Goal: Task Accomplishment & Management: Complete application form

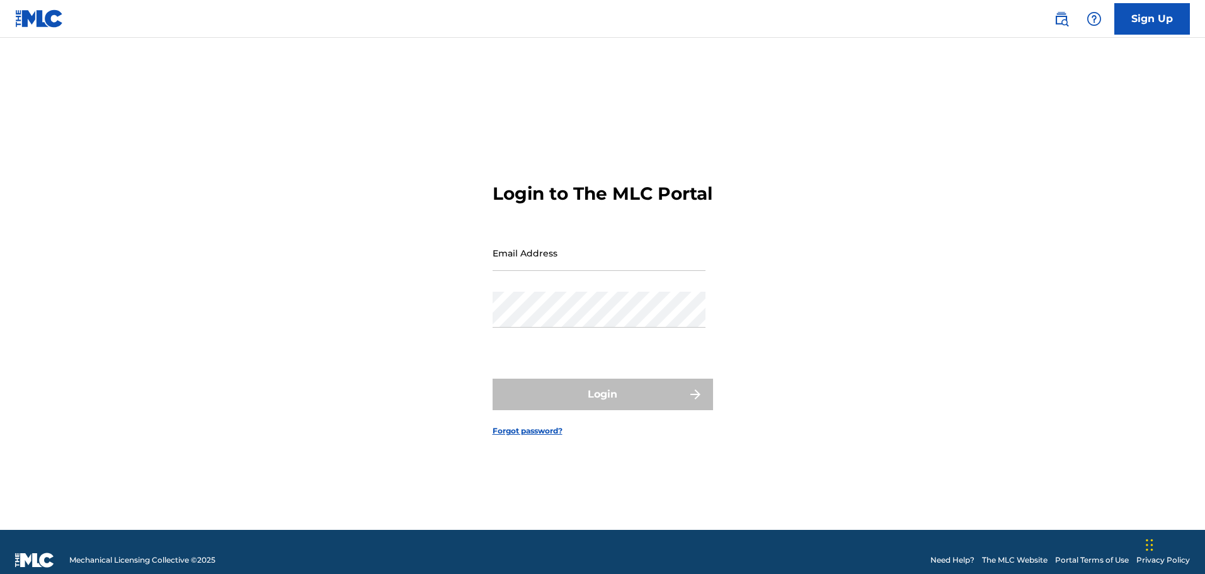
type input "[PERSON_NAME][EMAIL_ADDRESS][PERSON_NAME][DOMAIN_NAME]"
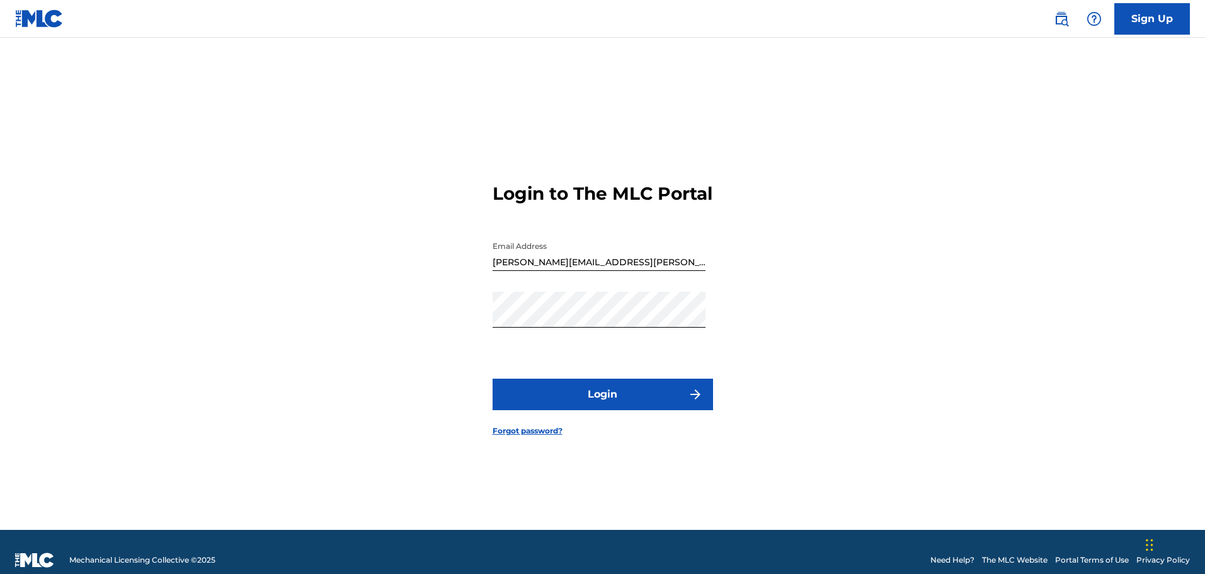
click at [617, 410] on div "Login" at bounding box center [603, 395] width 221 height 32
click at [617, 410] on button "Login" at bounding box center [603, 395] width 221 height 32
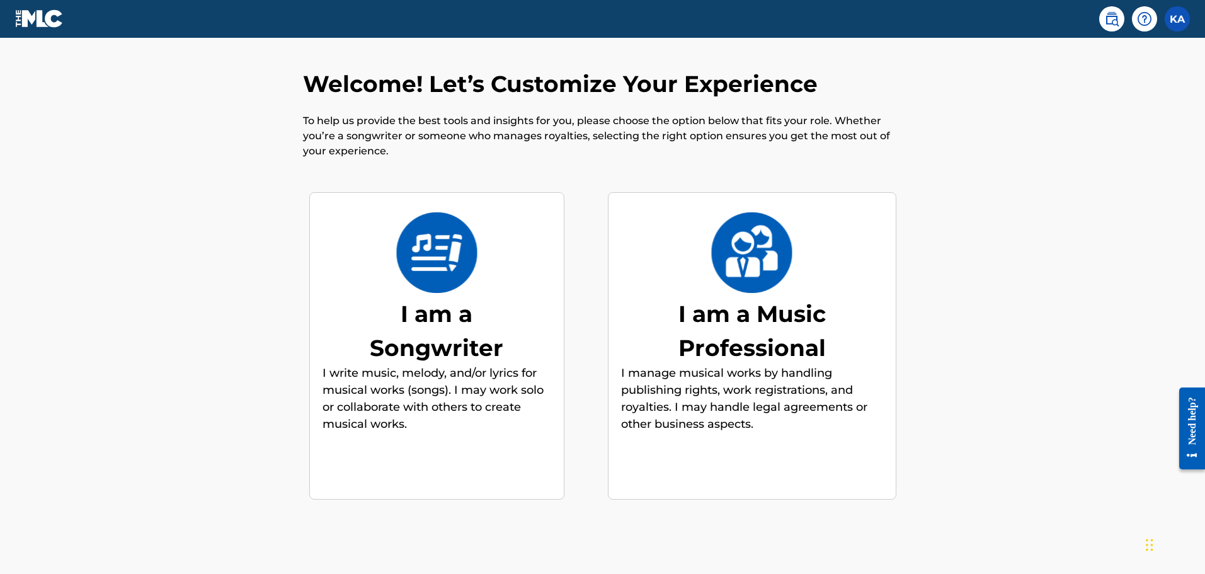
click at [460, 325] on div "I am a Songwriter" at bounding box center [436, 331] width 189 height 68
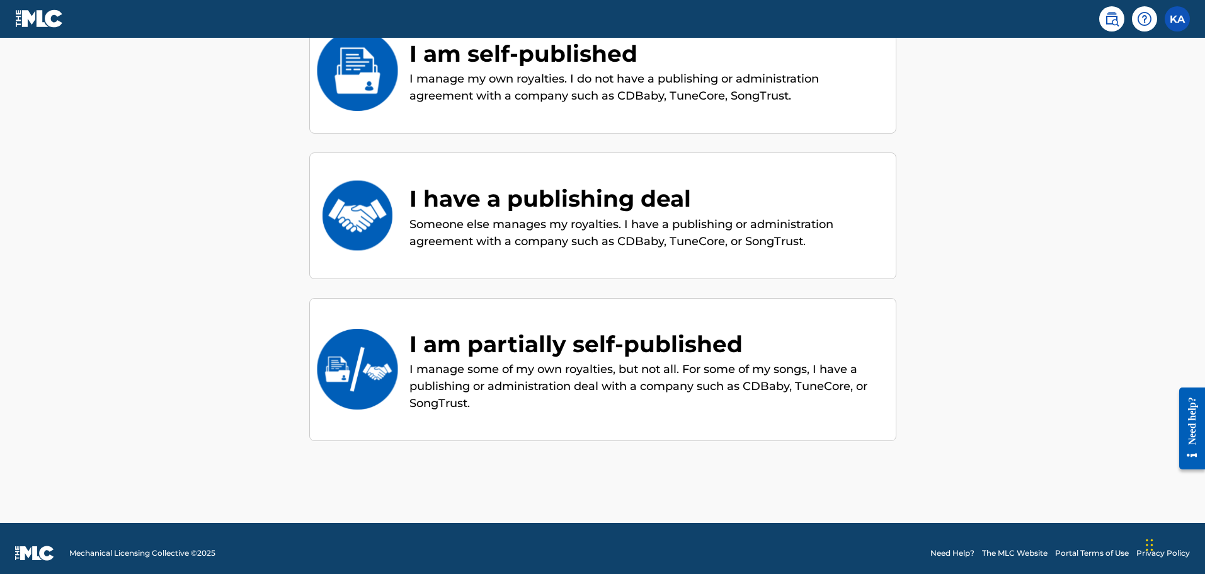
scroll to position [194, 0]
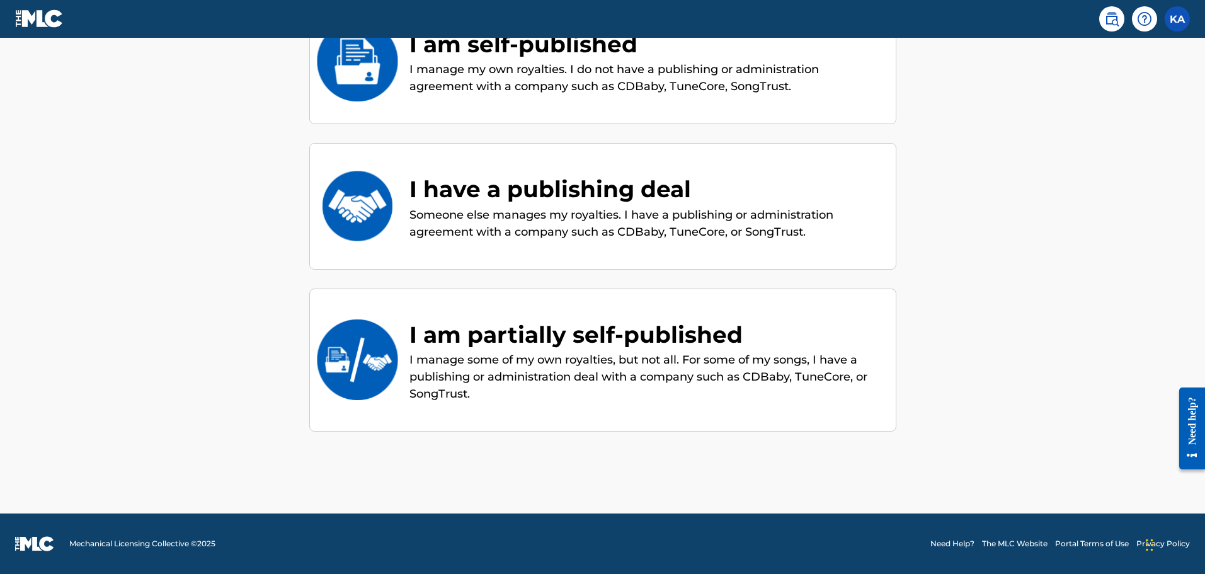
click at [466, 350] on div "I am partially self-published" at bounding box center [647, 335] width 474 height 34
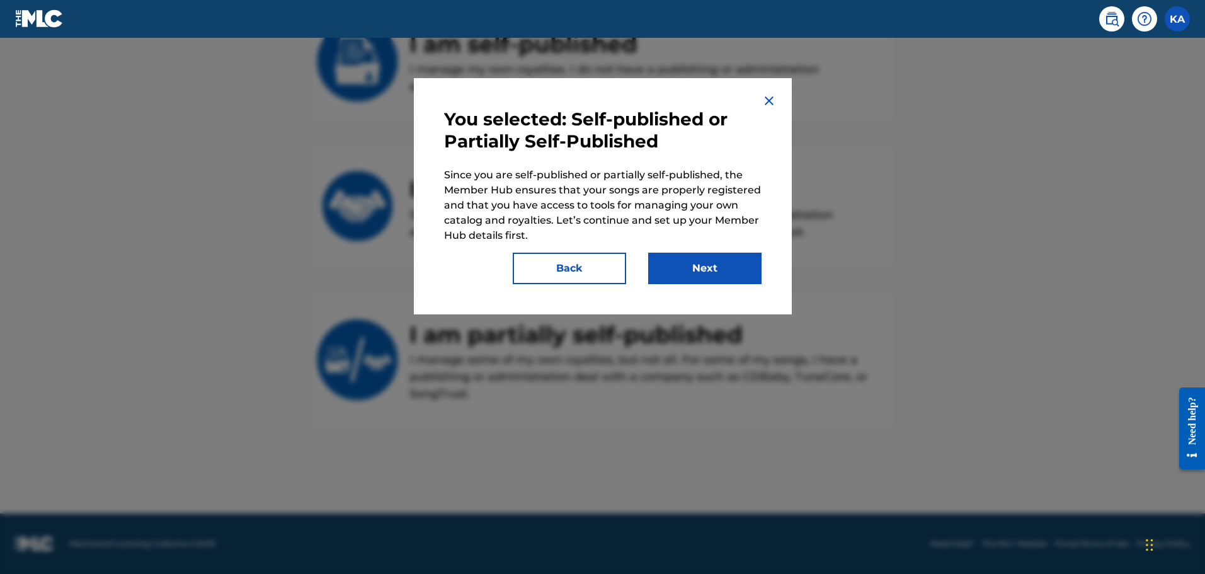
click at [612, 260] on button "Back" at bounding box center [569, 269] width 113 height 32
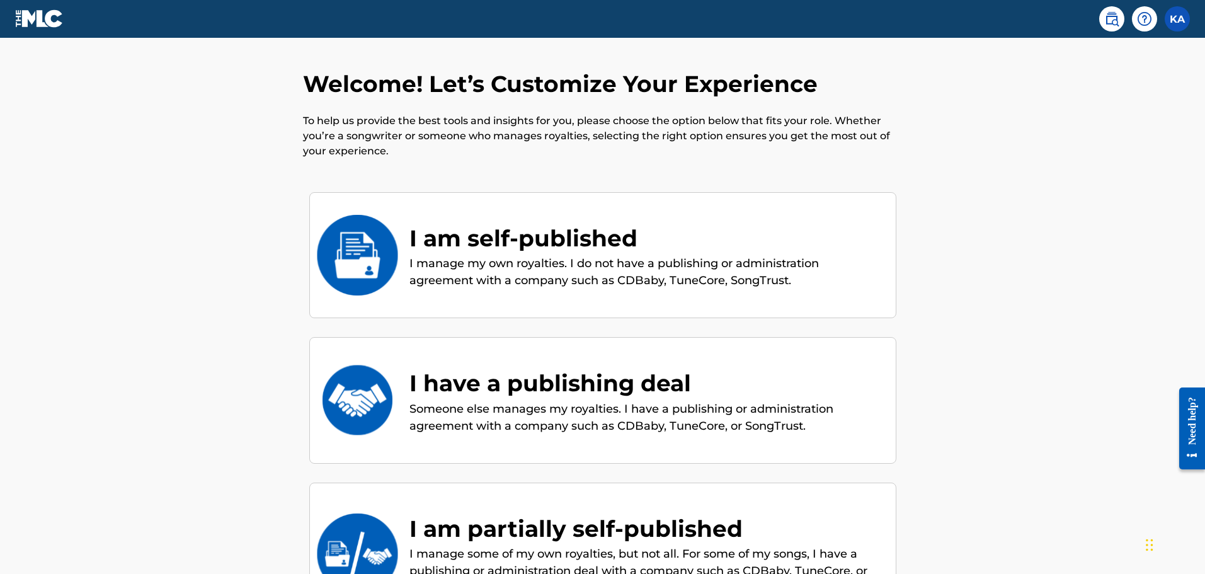
scroll to position [25, 0]
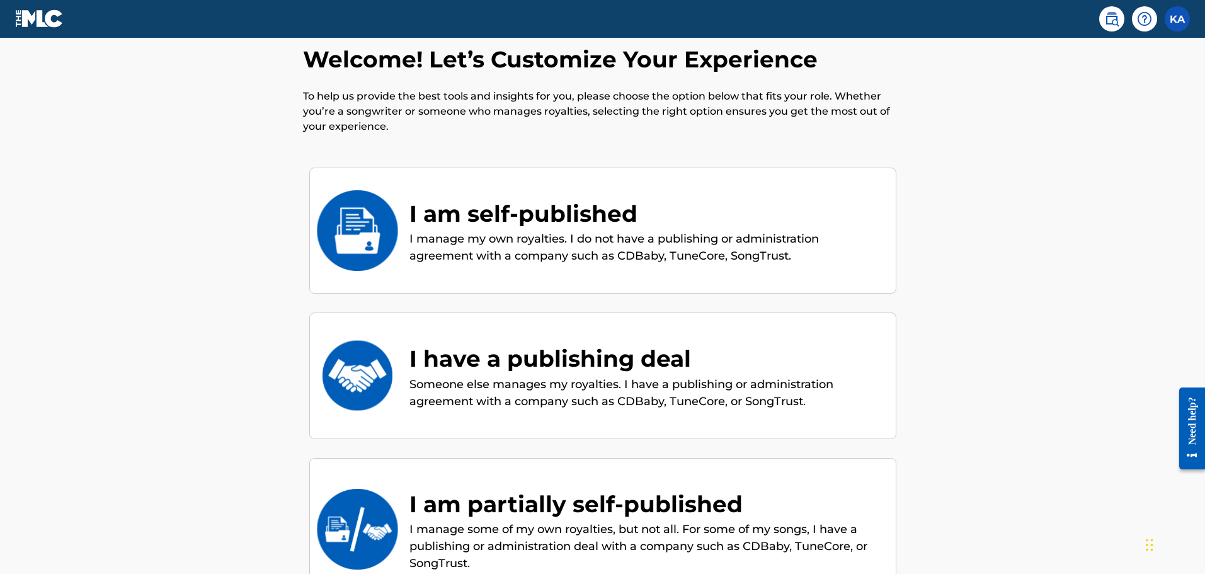
click at [497, 358] on div "I have a publishing deal" at bounding box center [647, 359] width 474 height 34
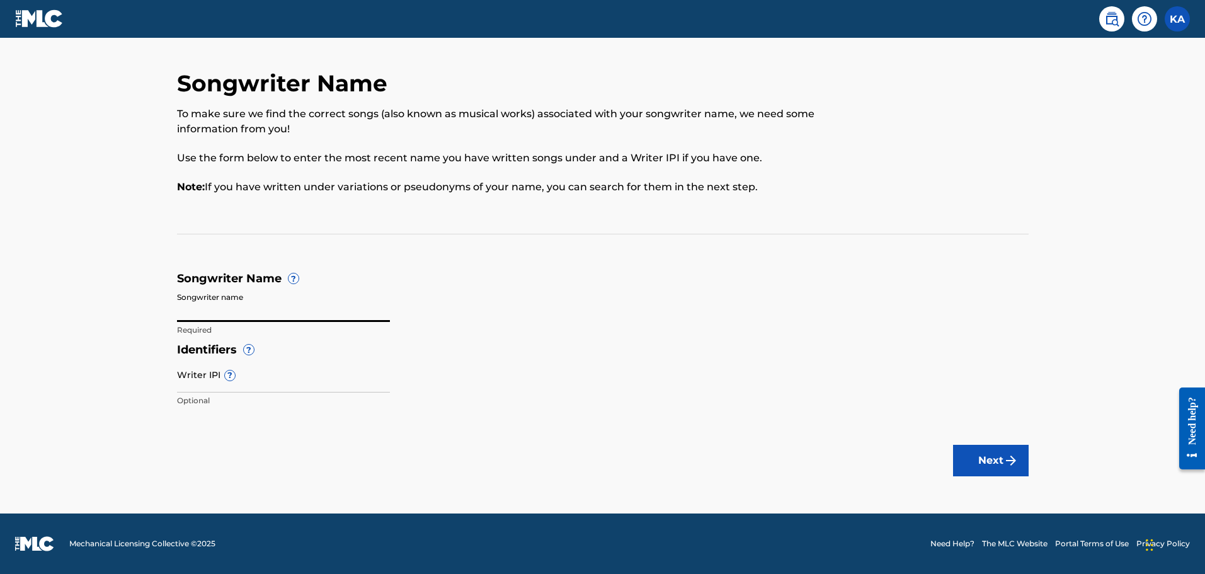
click at [250, 311] on input "Songwriter name" at bounding box center [283, 304] width 213 height 36
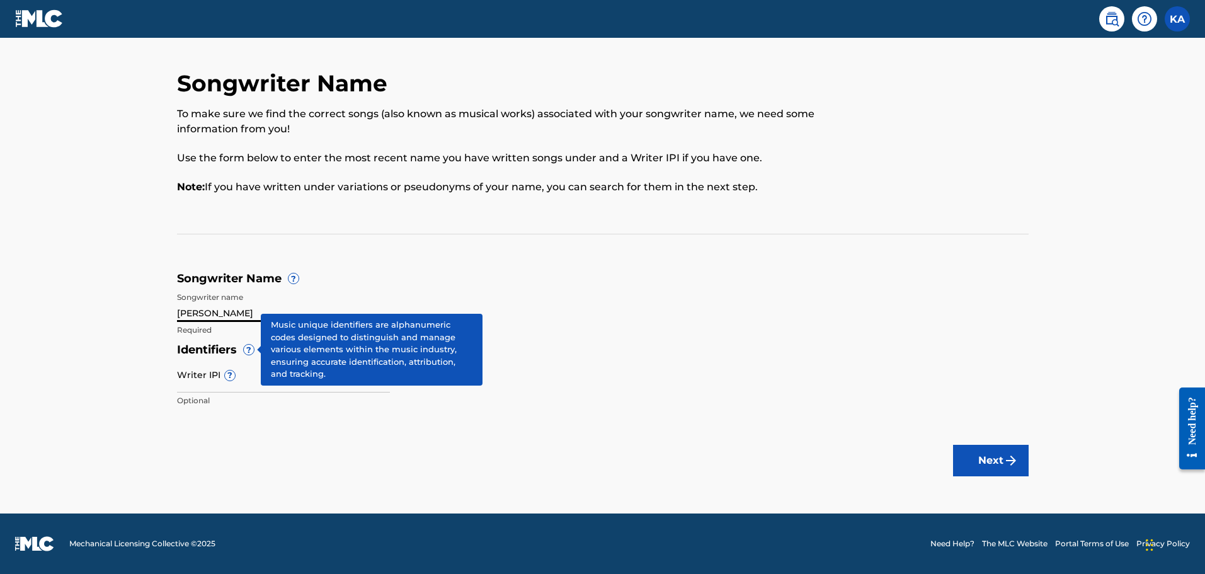
type input "Kaylee Marie Rosenberg"
click at [227, 390] on input "Writer IPI ?" at bounding box center [283, 375] width 213 height 36
click at [331, 423] on main "Songwriter Name To make sure we find the correct songs (also known as musical w…" at bounding box center [602, 276] width 1205 height 476
click at [980, 468] on button "Next" at bounding box center [991, 461] width 76 height 32
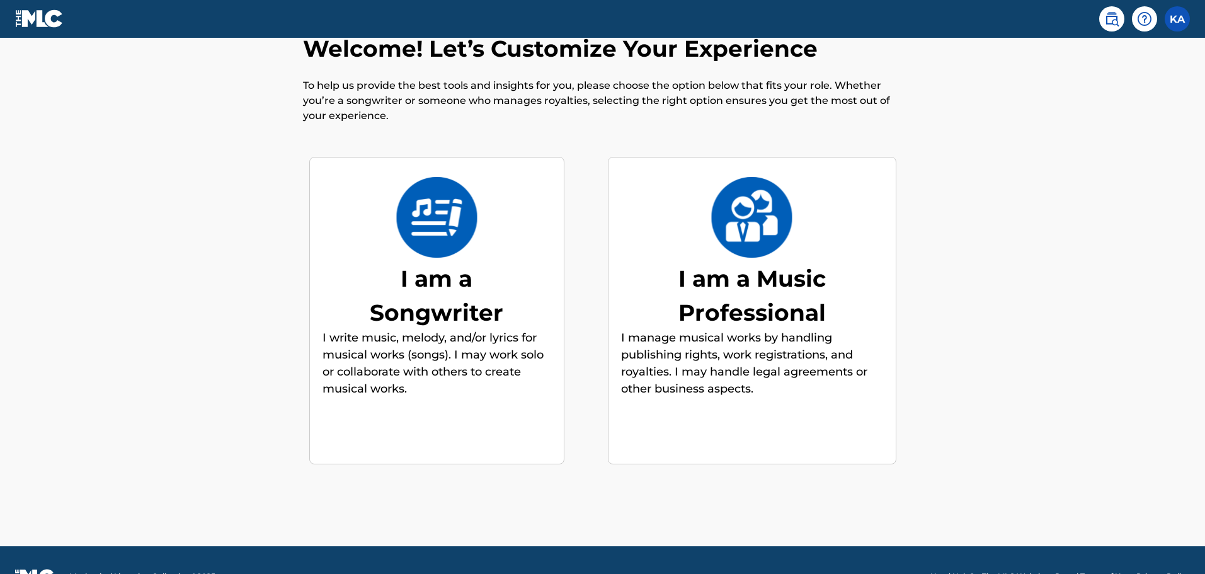
scroll to position [43, 0]
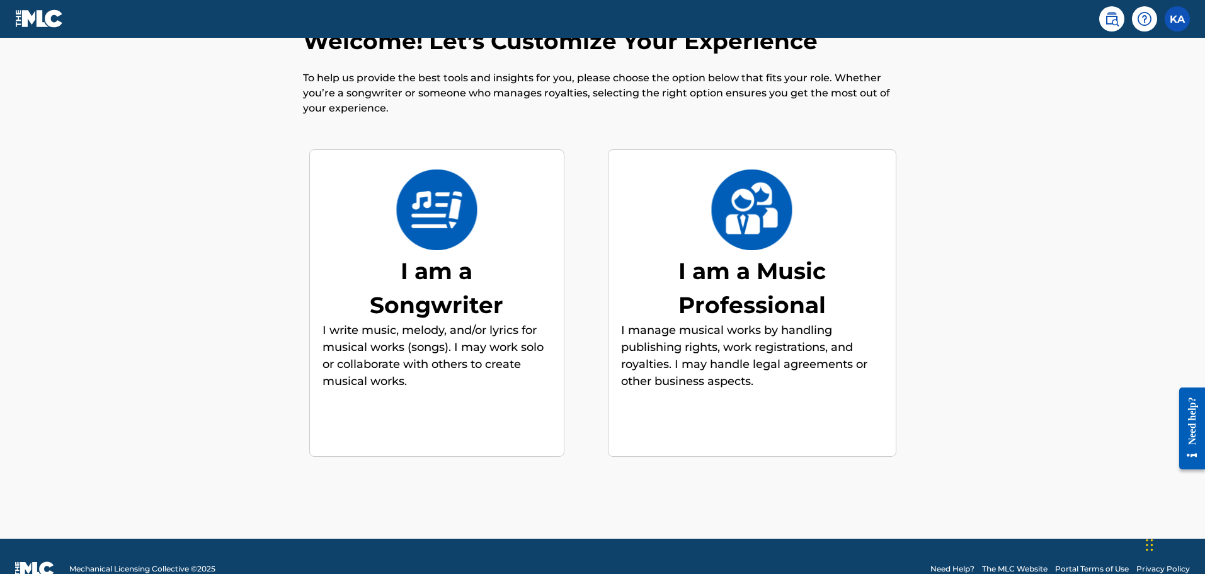
click at [768, 291] on div "I am a Music Professional" at bounding box center [752, 288] width 189 height 68
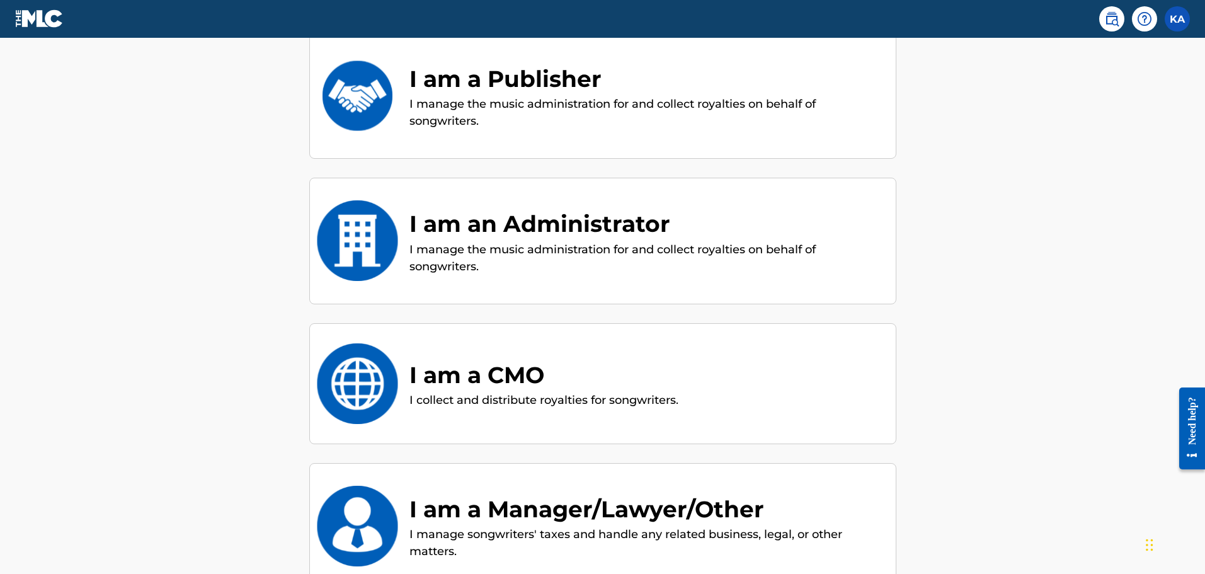
scroll to position [137, 0]
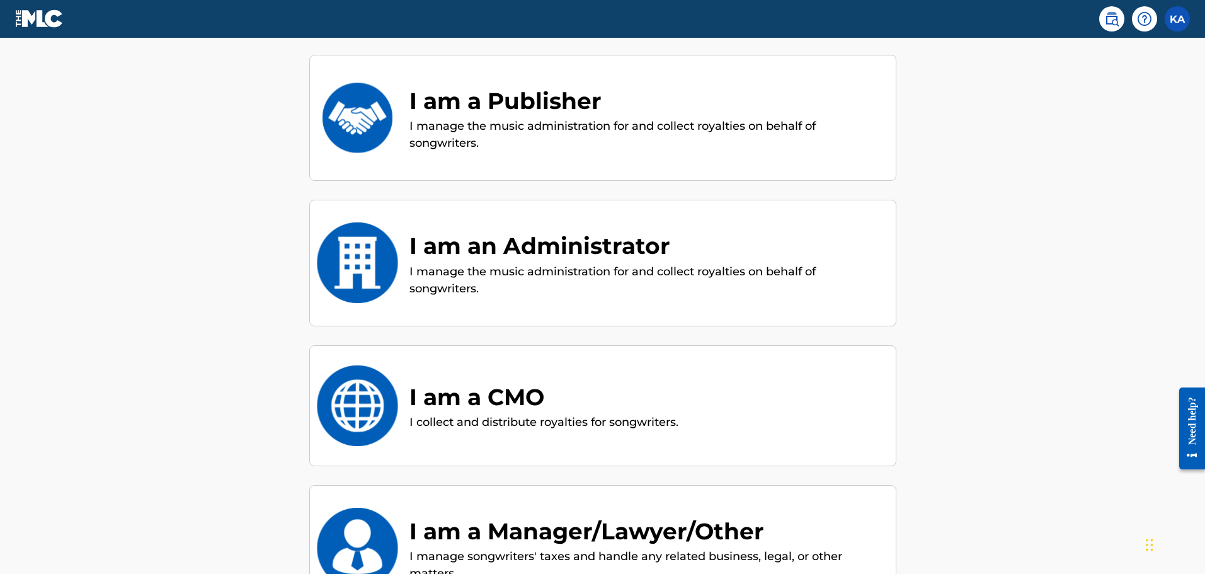
click at [470, 389] on div "I am a CMO" at bounding box center [544, 397] width 269 height 34
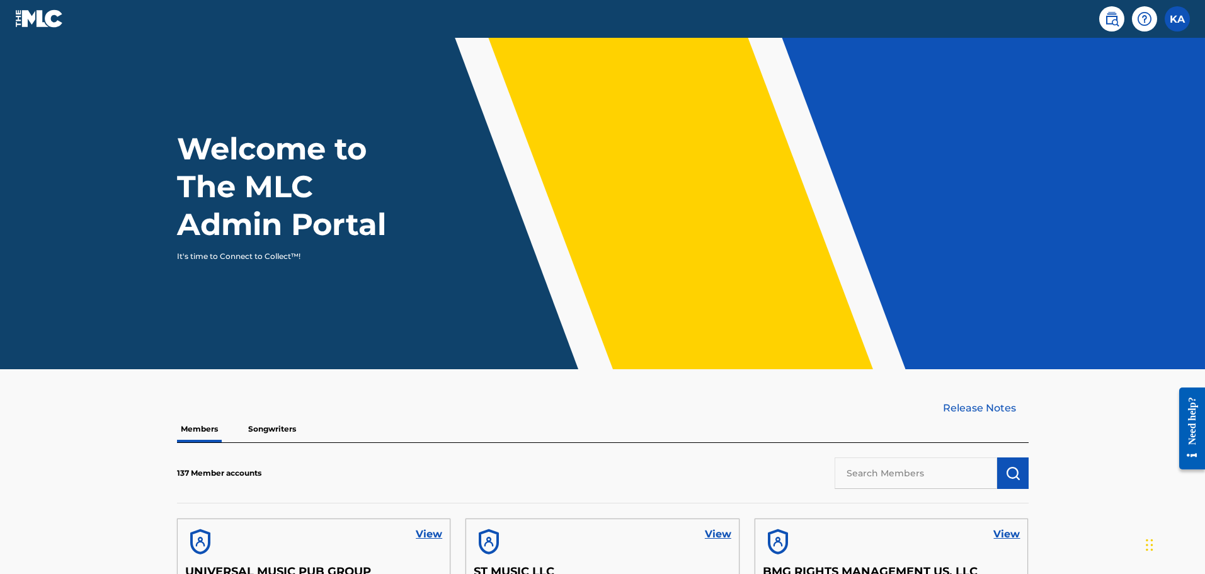
click at [1180, 19] on label at bounding box center [1177, 18] width 25 height 25
click at [1178, 19] on input "KA [PERSON_NAME] [PERSON_NAME][EMAIL_ADDRESS][PERSON_NAME][DOMAIN_NAME] Profile…" at bounding box center [1178, 19] width 0 height 0
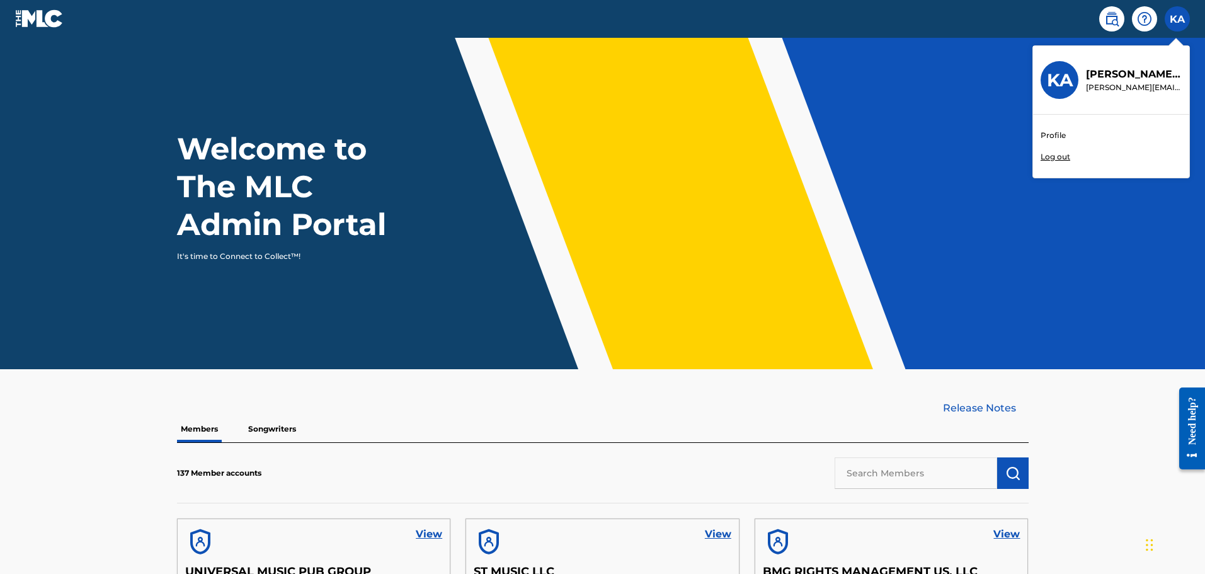
click at [1059, 159] on p "Log out" at bounding box center [1056, 156] width 30 height 11
click at [1178, 19] on input "KA [PERSON_NAME] [PERSON_NAME][EMAIL_ADDRESS][PERSON_NAME][DOMAIN_NAME] Profile…" at bounding box center [1178, 19] width 0 height 0
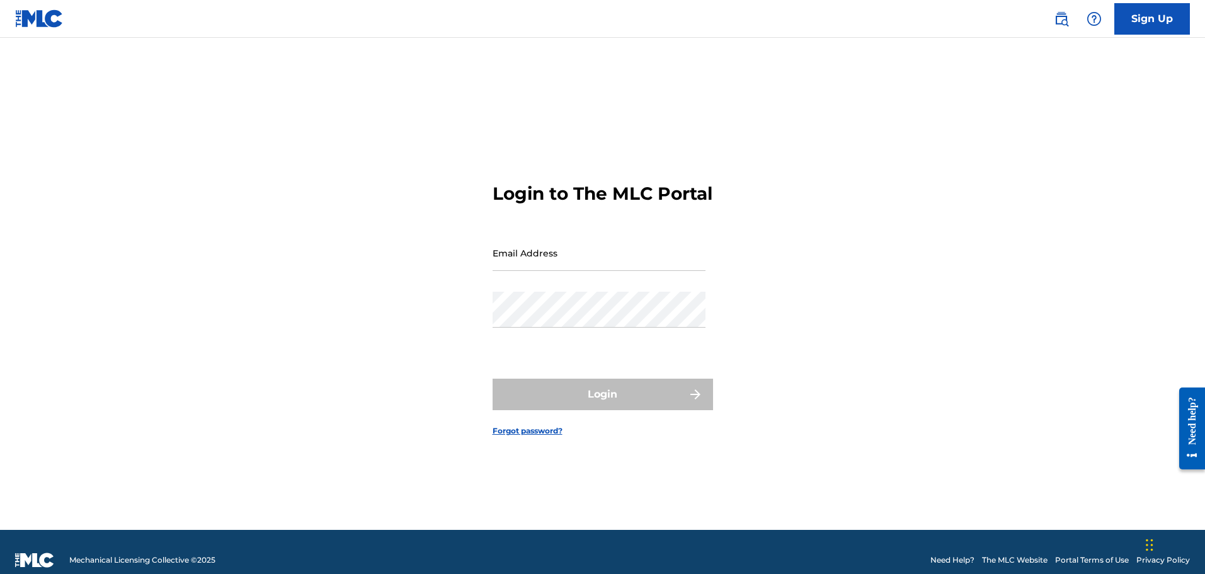
type input "[PERSON_NAME][EMAIL_ADDRESS][PERSON_NAME][DOMAIN_NAME]"
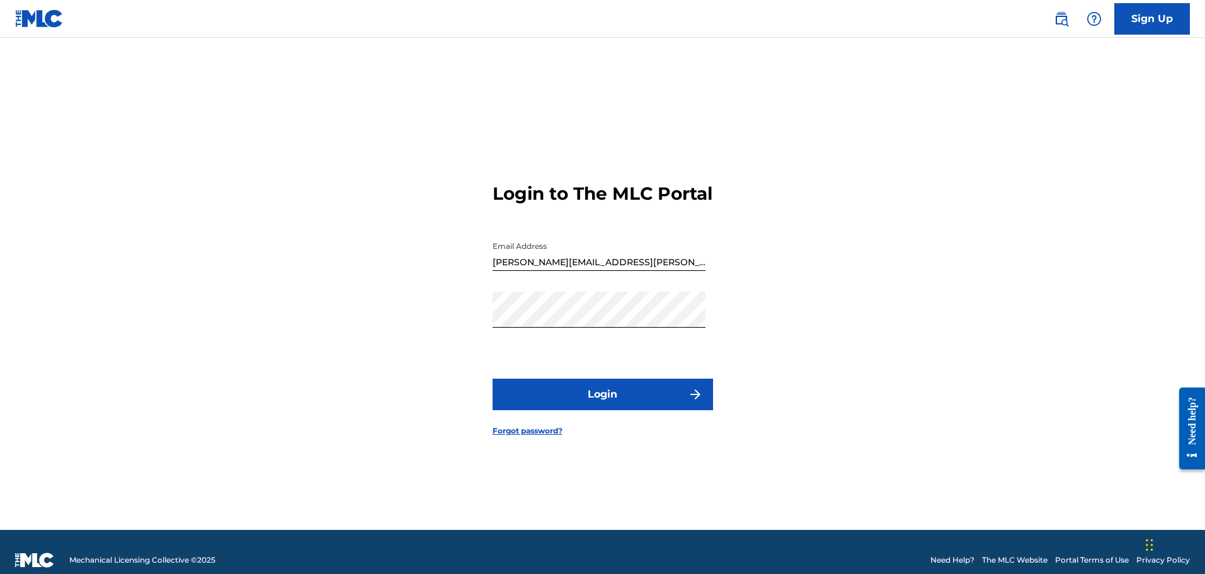
click at [587, 398] on button "Login" at bounding box center [603, 395] width 221 height 32
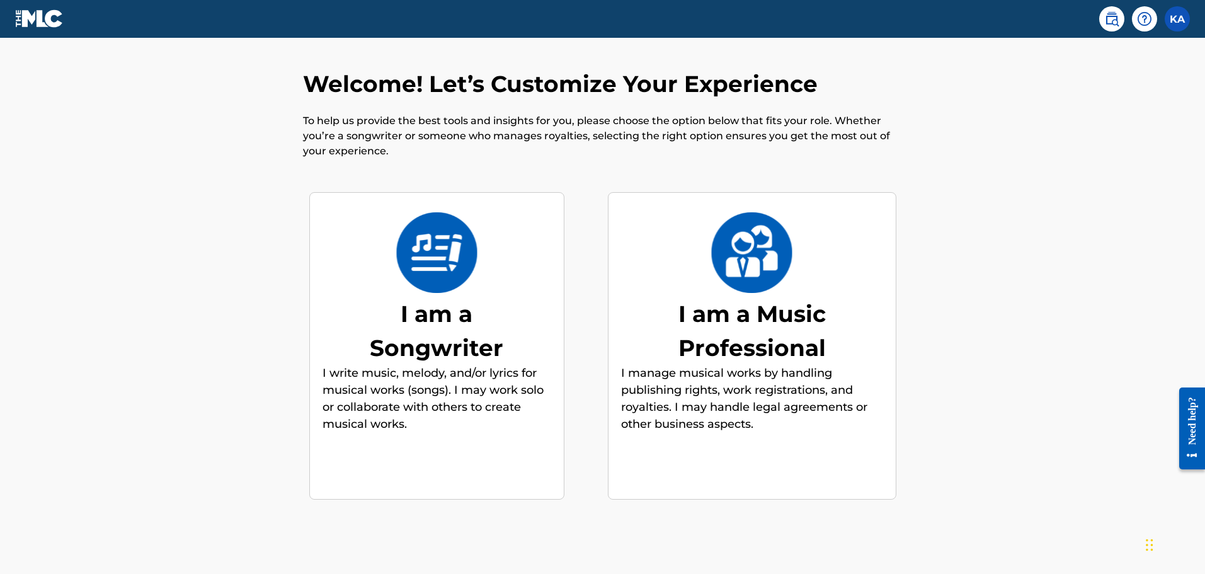
click at [435, 329] on div "I am a Songwriter" at bounding box center [436, 331] width 189 height 68
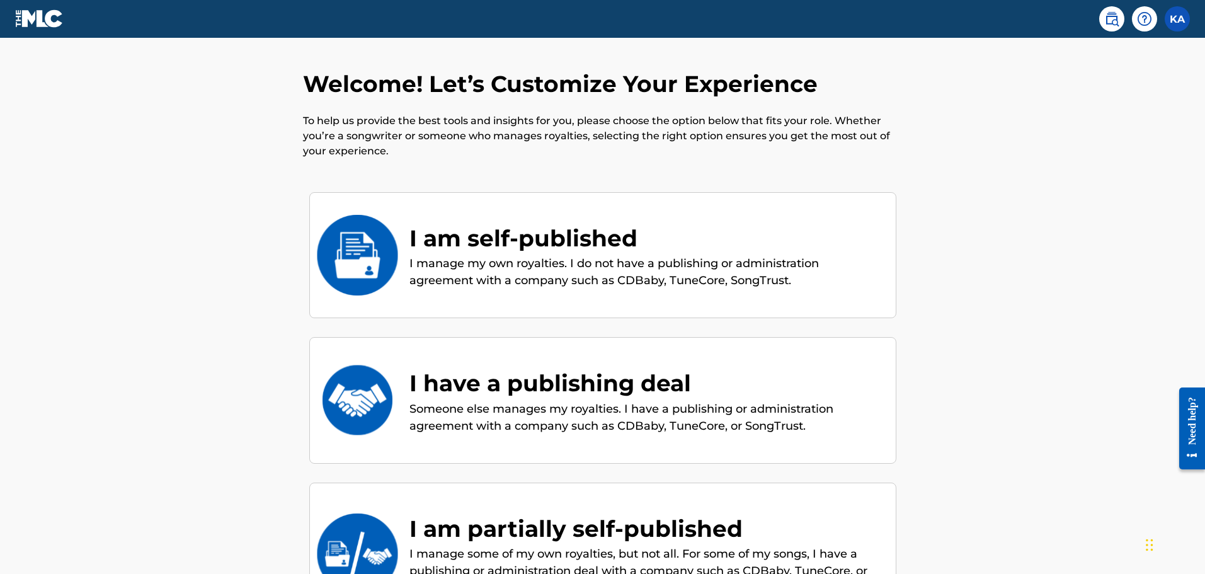
scroll to position [57, 0]
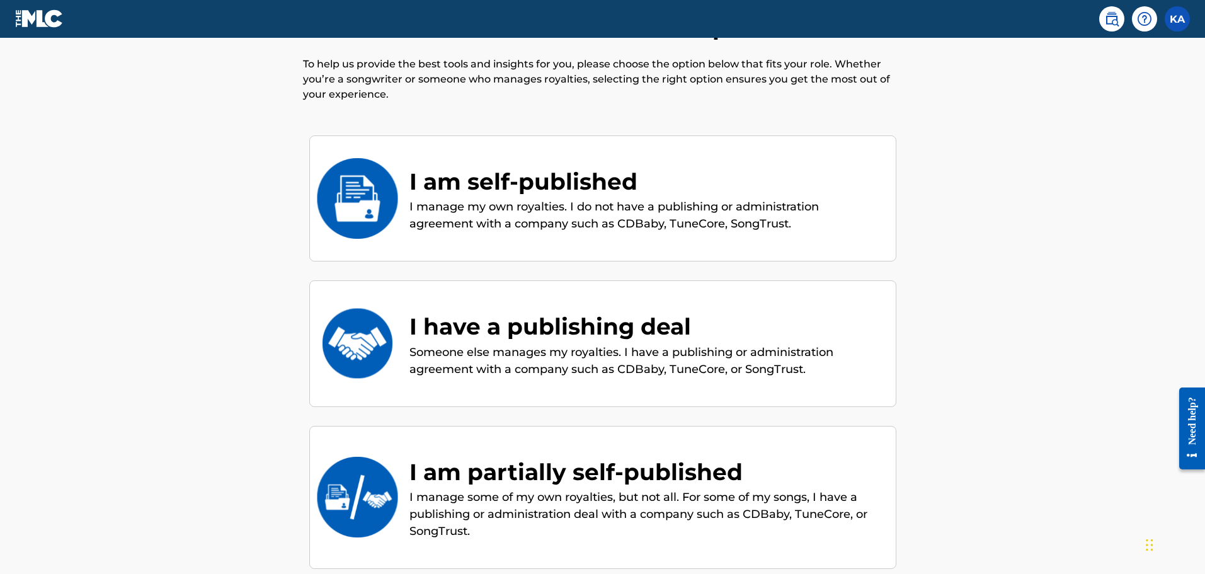
click at [533, 488] on div "I am partially self-published" at bounding box center [647, 472] width 474 height 34
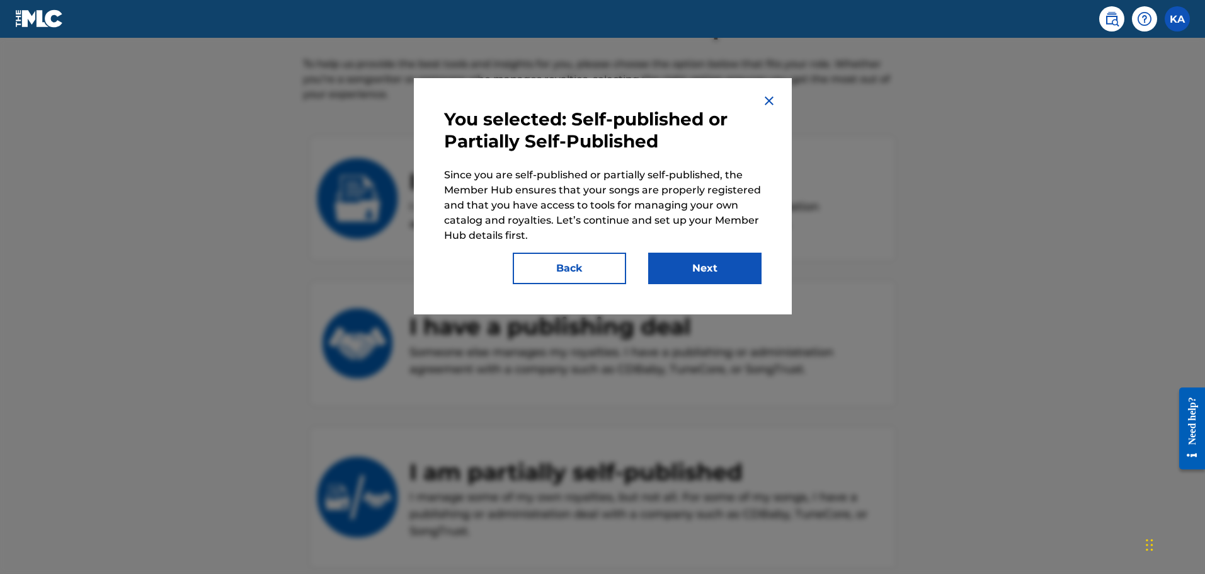
click at [771, 105] on img at bounding box center [769, 100] width 15 height 15
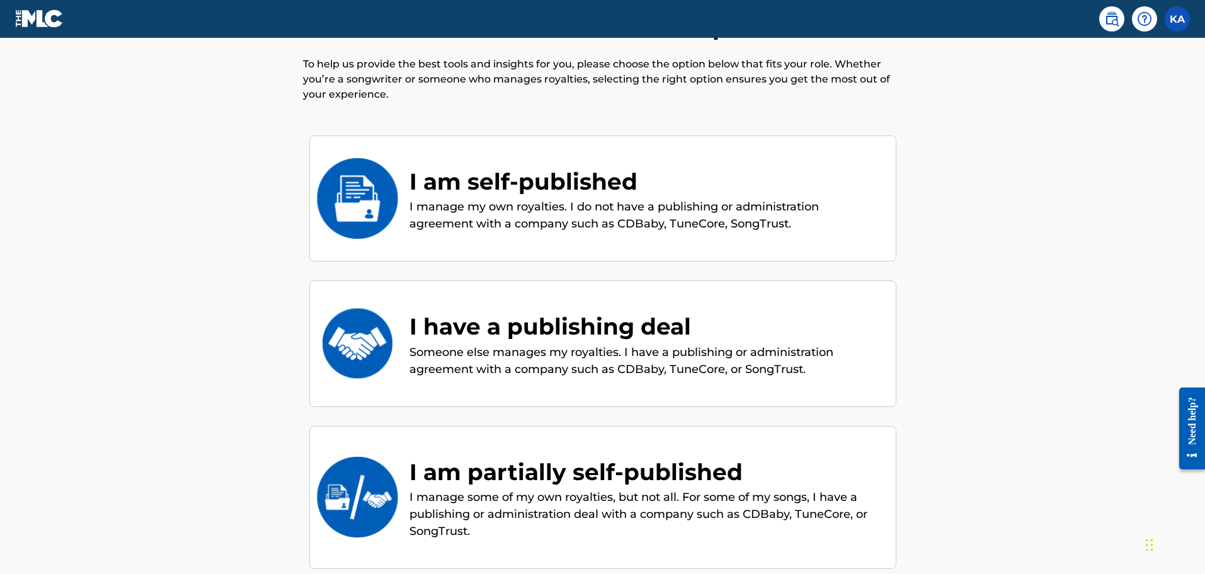
click at [508, 317] on div "I have a publishing deal" at bounding box center [647, 326] width 474 height 34
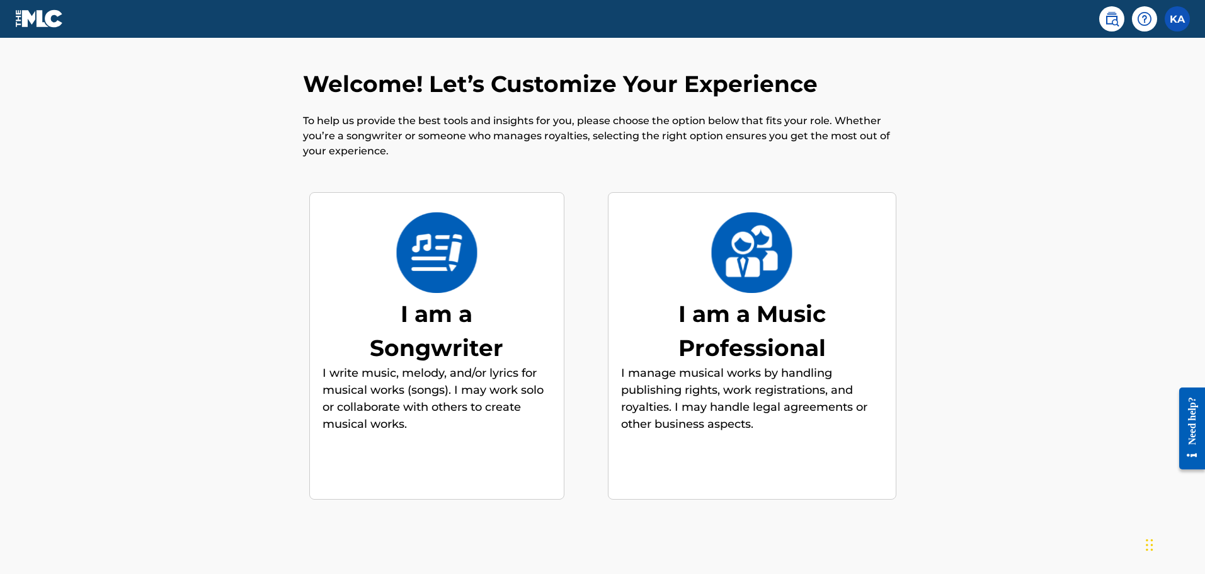
scroll to position [43, 0]
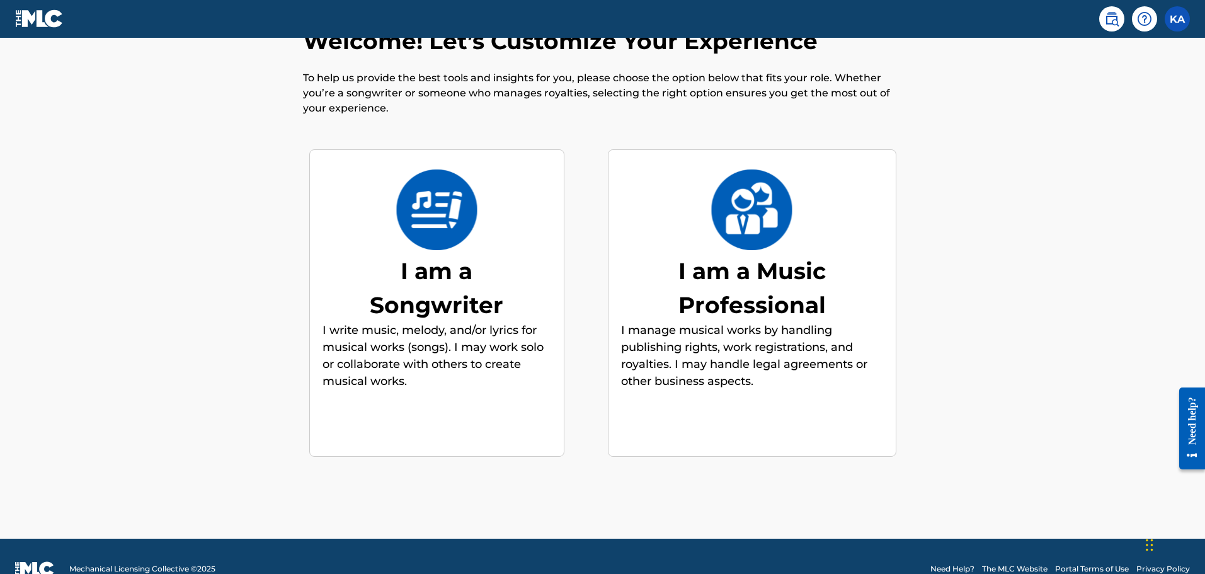
click at [682, 297] on div "I am a Music Professional" at bounding box center [752, 288] width 189 height 68
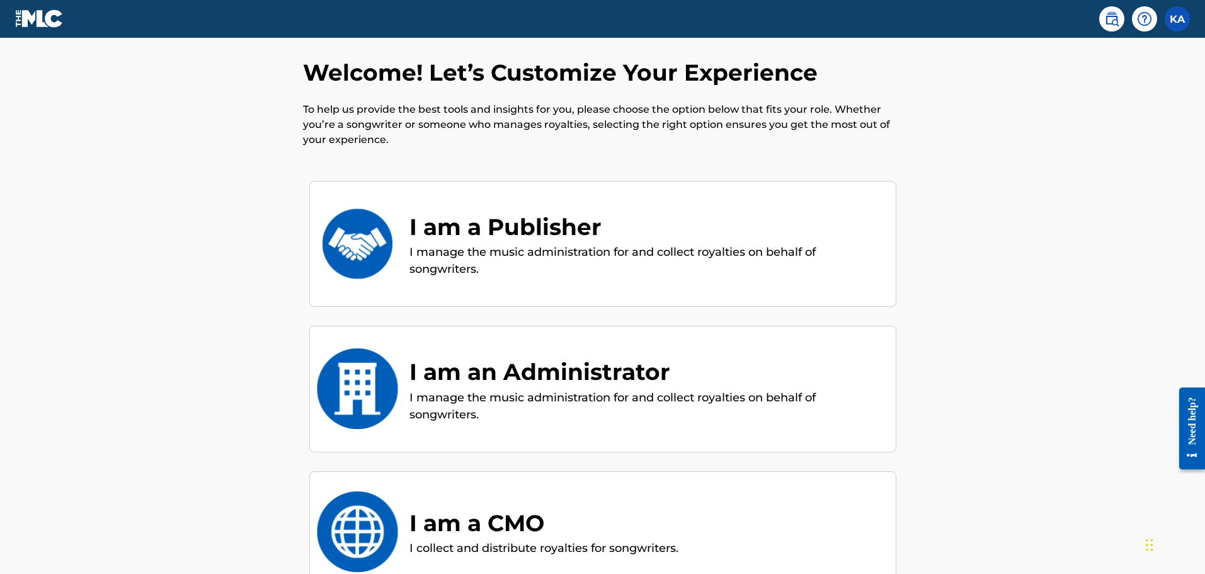
scroll to position [0, 0]
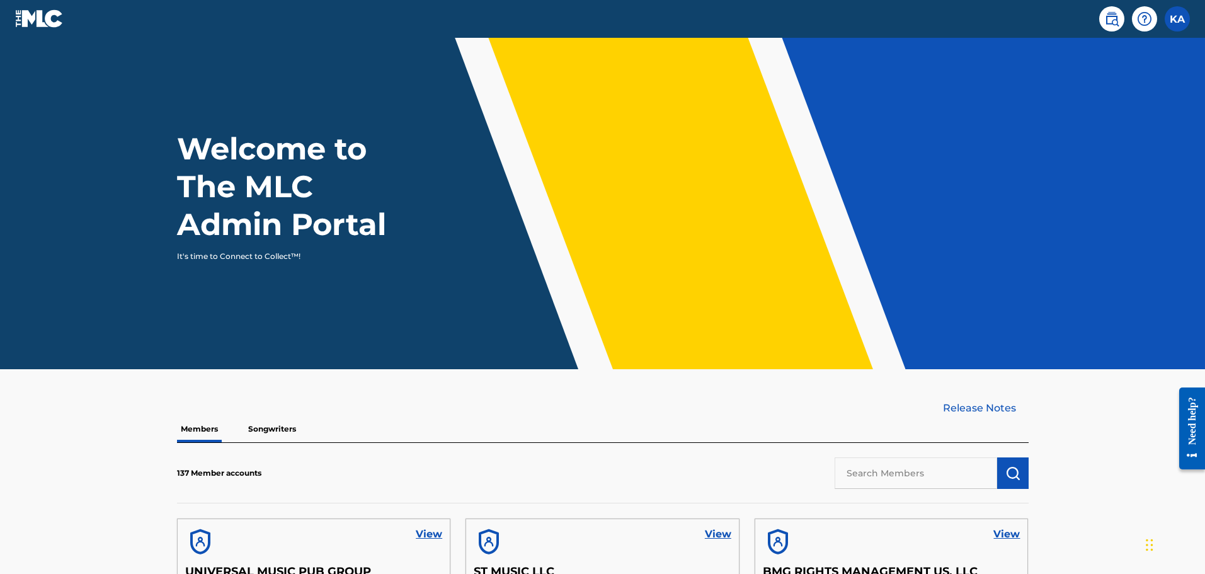
click at [1183, 20] on label at bounding box center [1177, 18] width 25 height 25
click at [1178, 19] on input "KA [PERSON_NAME] [PERSON_NAME][EMAIL_ADDRESS][PERSON_NAME][DOMAIN_NAME] Profile…" at bounding box center [1178, 19] width 0 height 0
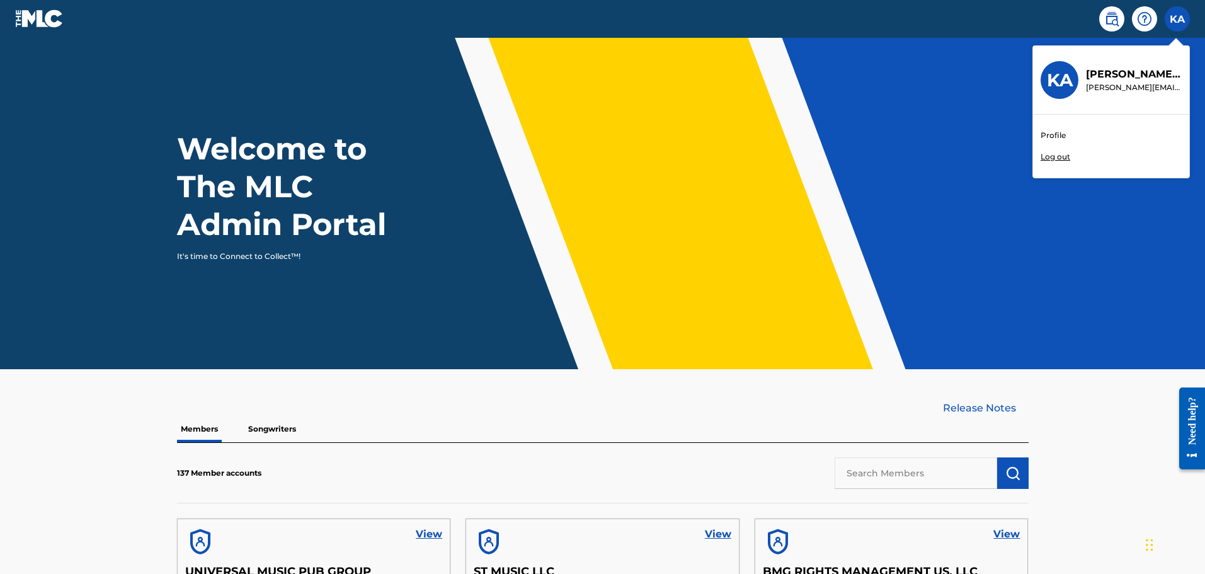
click at [1063, 160] on p "Log out" at bounding box center [1056, 156] width 30 height 11
click at [1178, 19] on input "KA [PERSON_NAME] [PERSON_NAME][EMAIL_ADDRESS][PERSON_NAME][DOMAIN_NAME] Profile…" at bounding box center [1178, 19] width 0 height 0
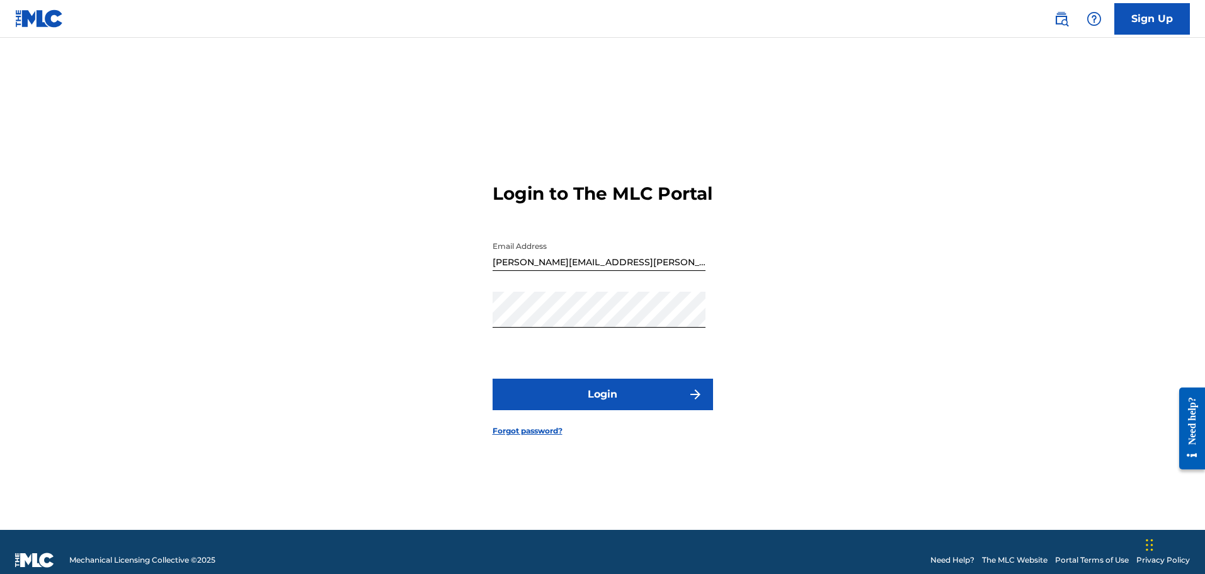
click at [570, 403] on button "Login" at bounding box center [603, 395] width 221 height 32
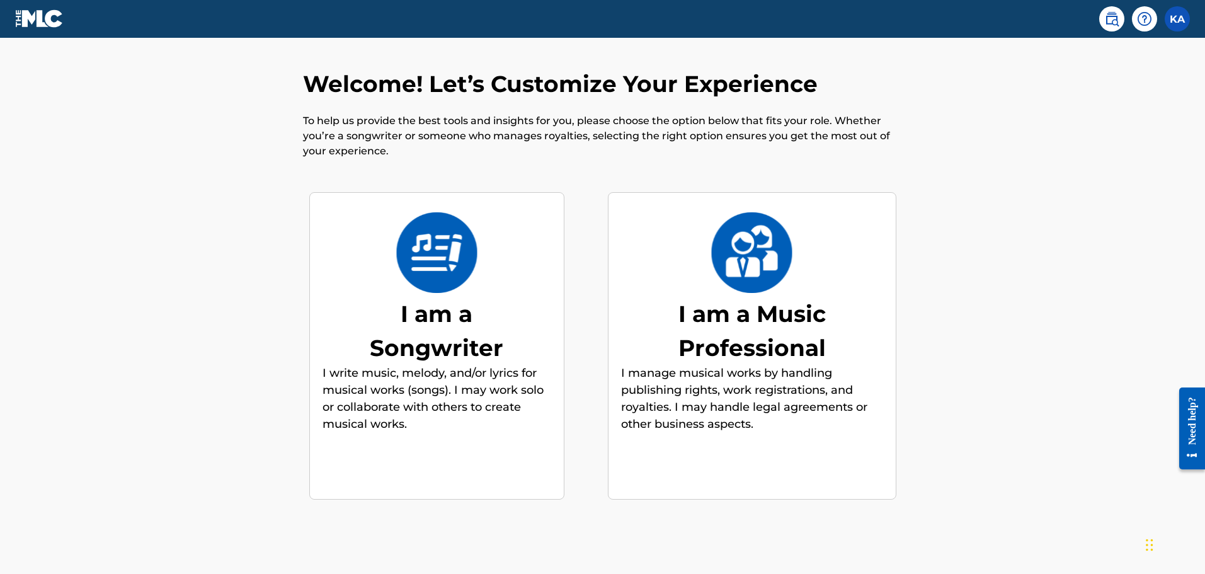
click at [47, 21] on img at bounding box center [39, 18] width 49 height 18
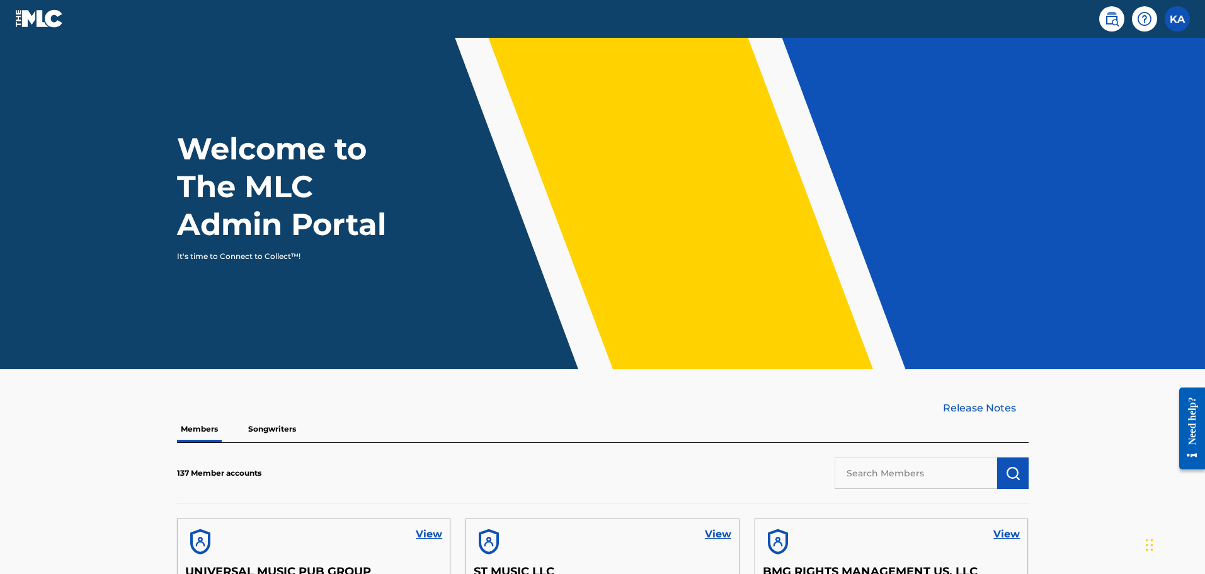
click at [264, 421] on p "Songwriters" at bounding box center [271, 429] width 55 height 26
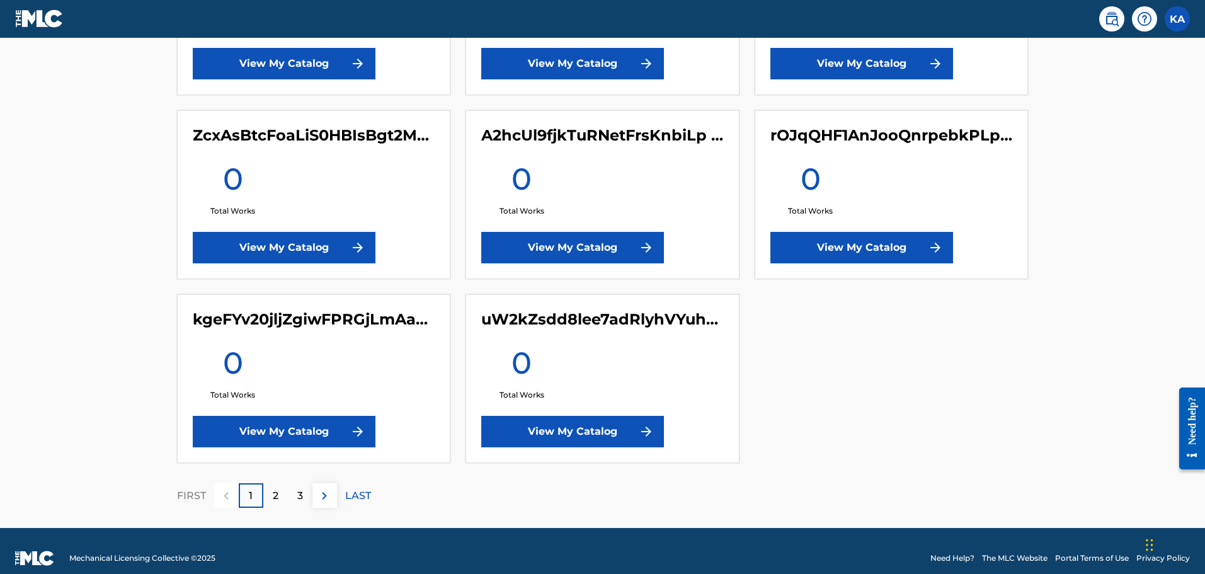
scroll to position [3183, 0]
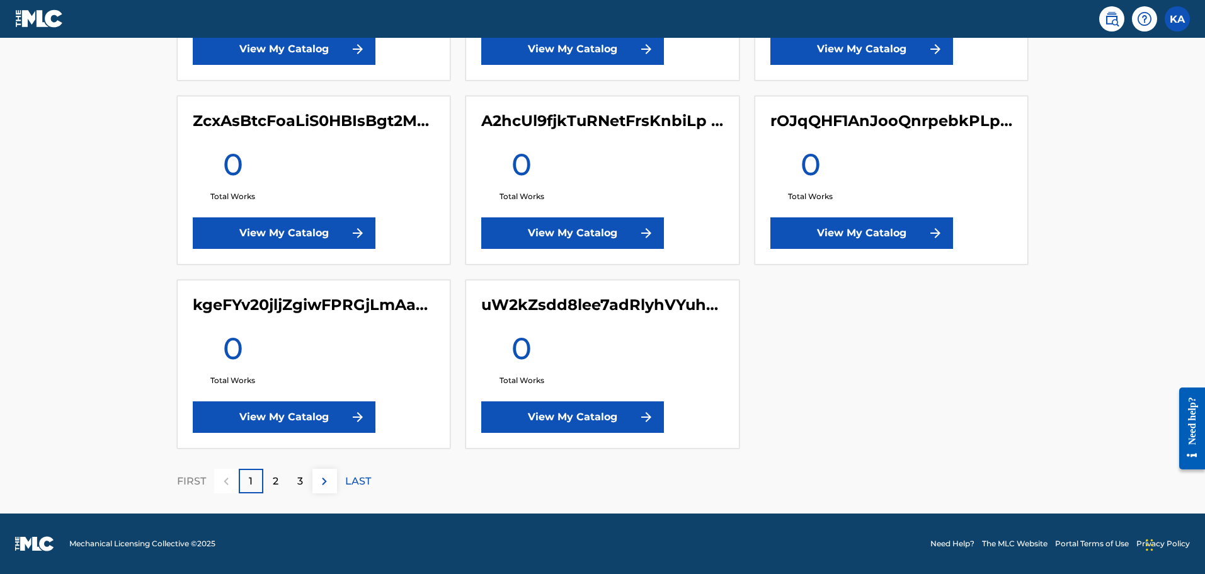
click at [273, 478] on p "2" at bounding box center [276, 481] width 6 height 15
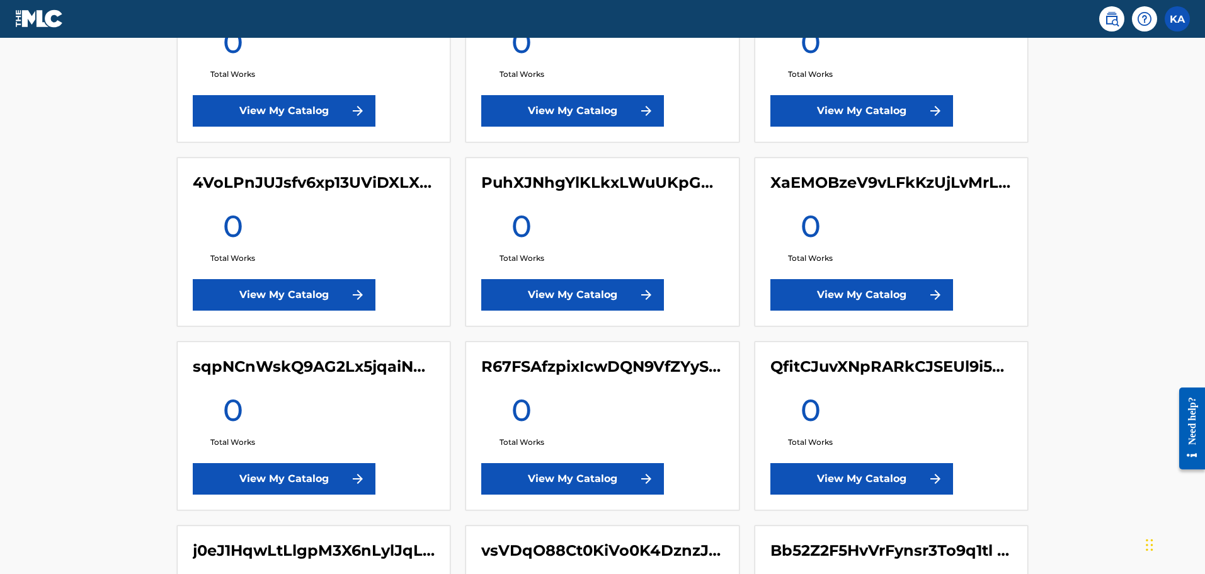
scroll to position [2042, 0]
